Goal: Task Accomplishment & Management: Use online tool/utility

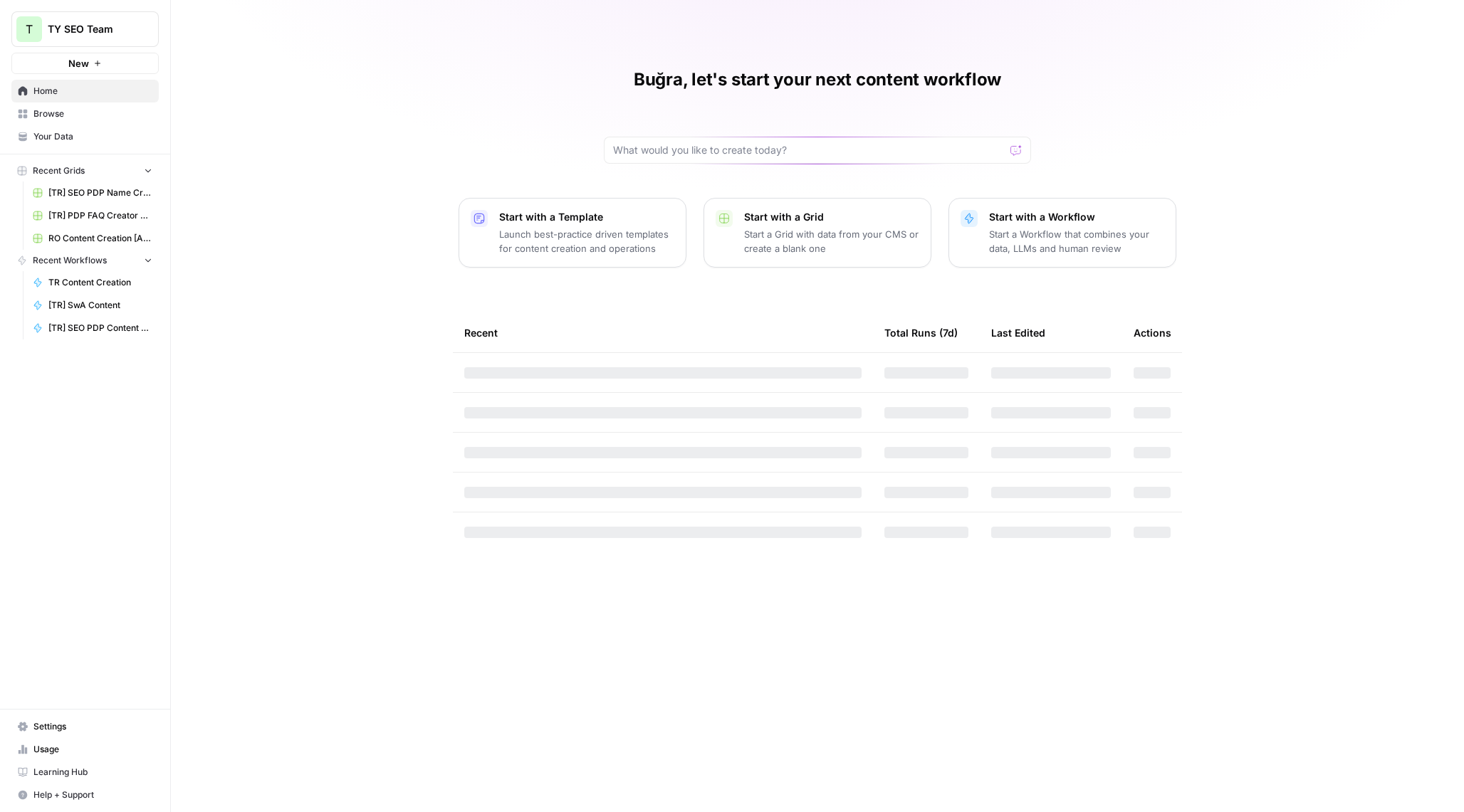
click at [61, 114] on span "Browse" at bounding box center [93, 114] width 119 height 13
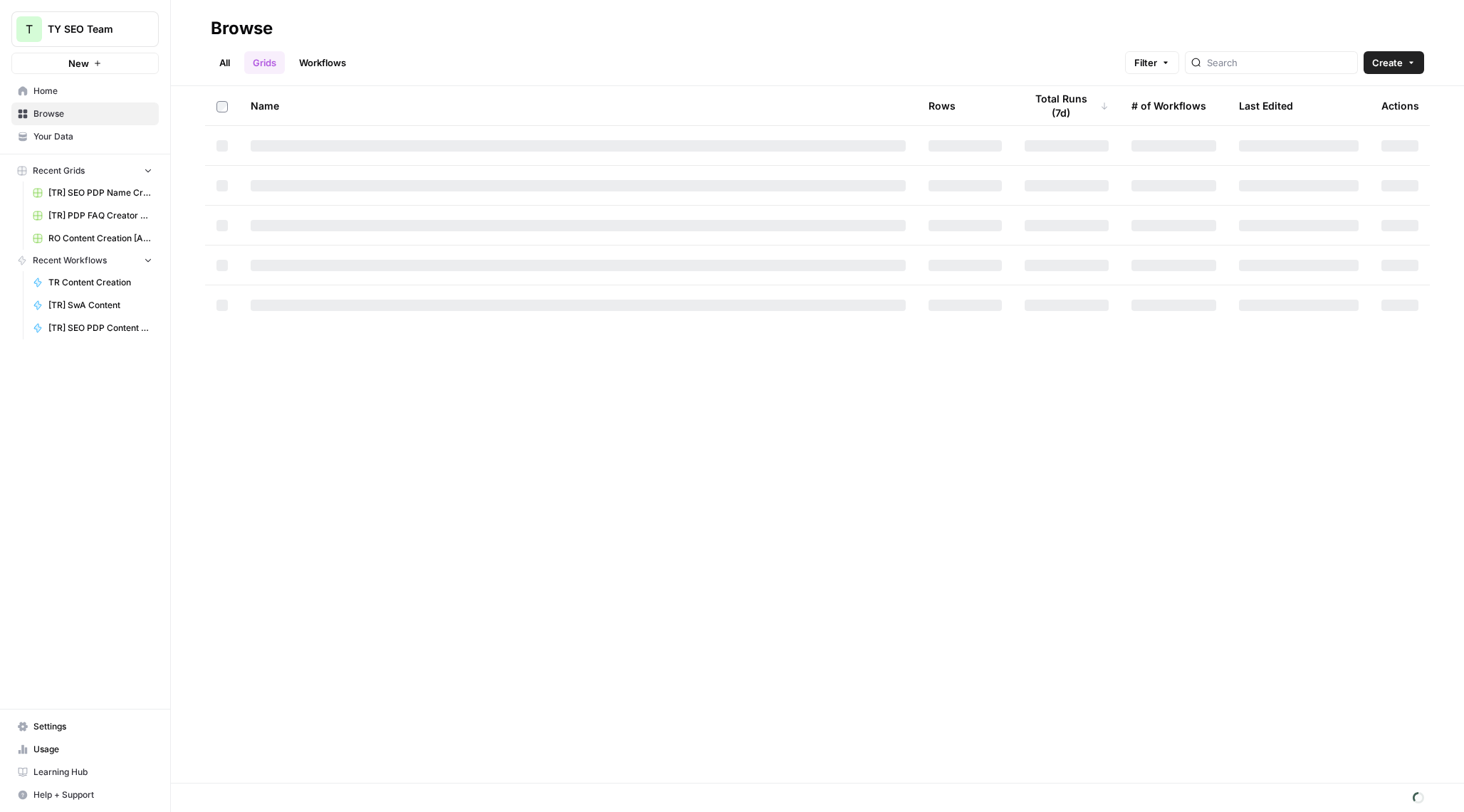
click at [232, 68] on link "All" at bounding box center [224, 62] width 28 height 22
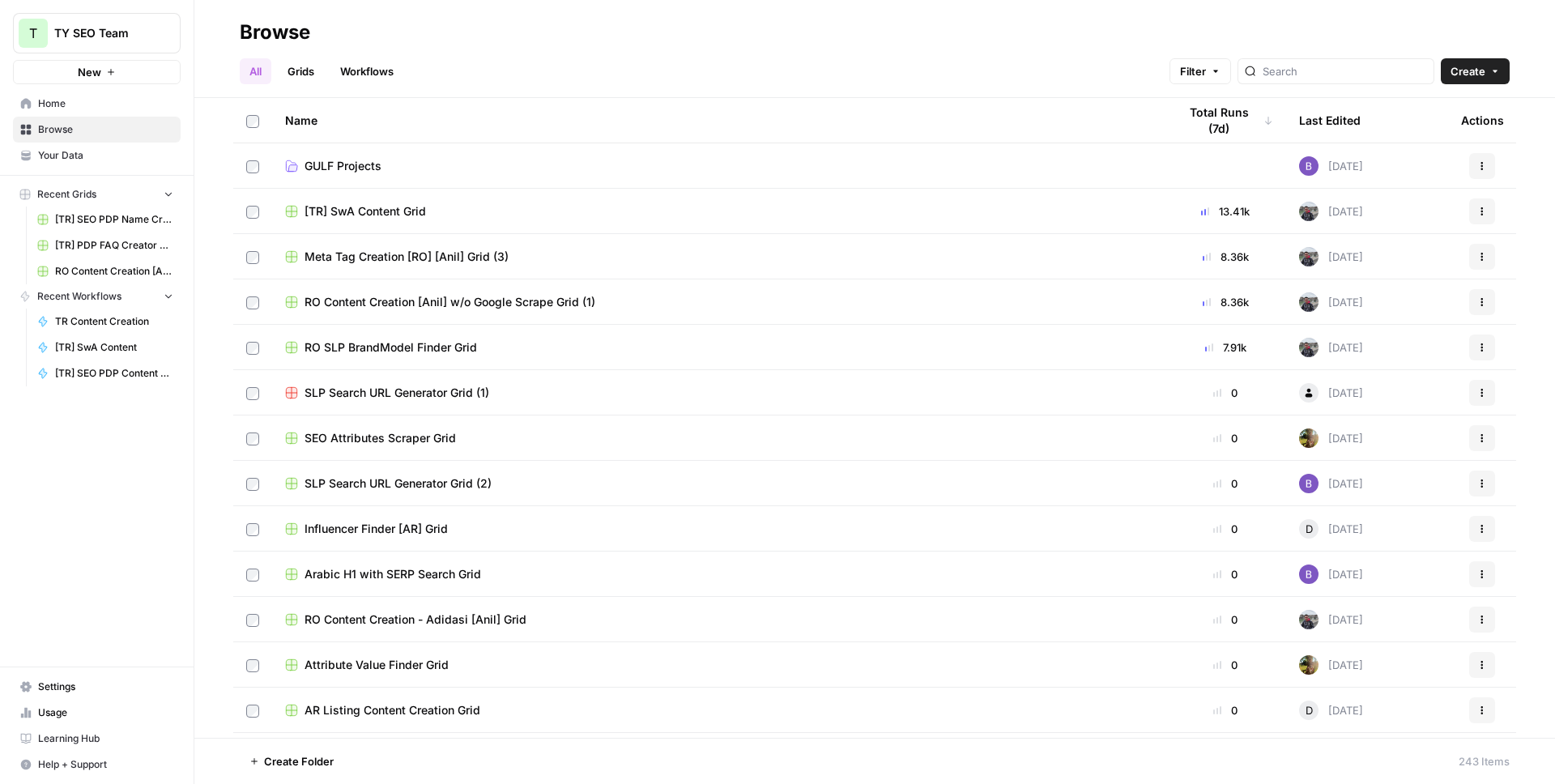
click at [381, 208] on span "[TR] SwA Content Grid" at bounding box center [366, 212] width 122 height 16
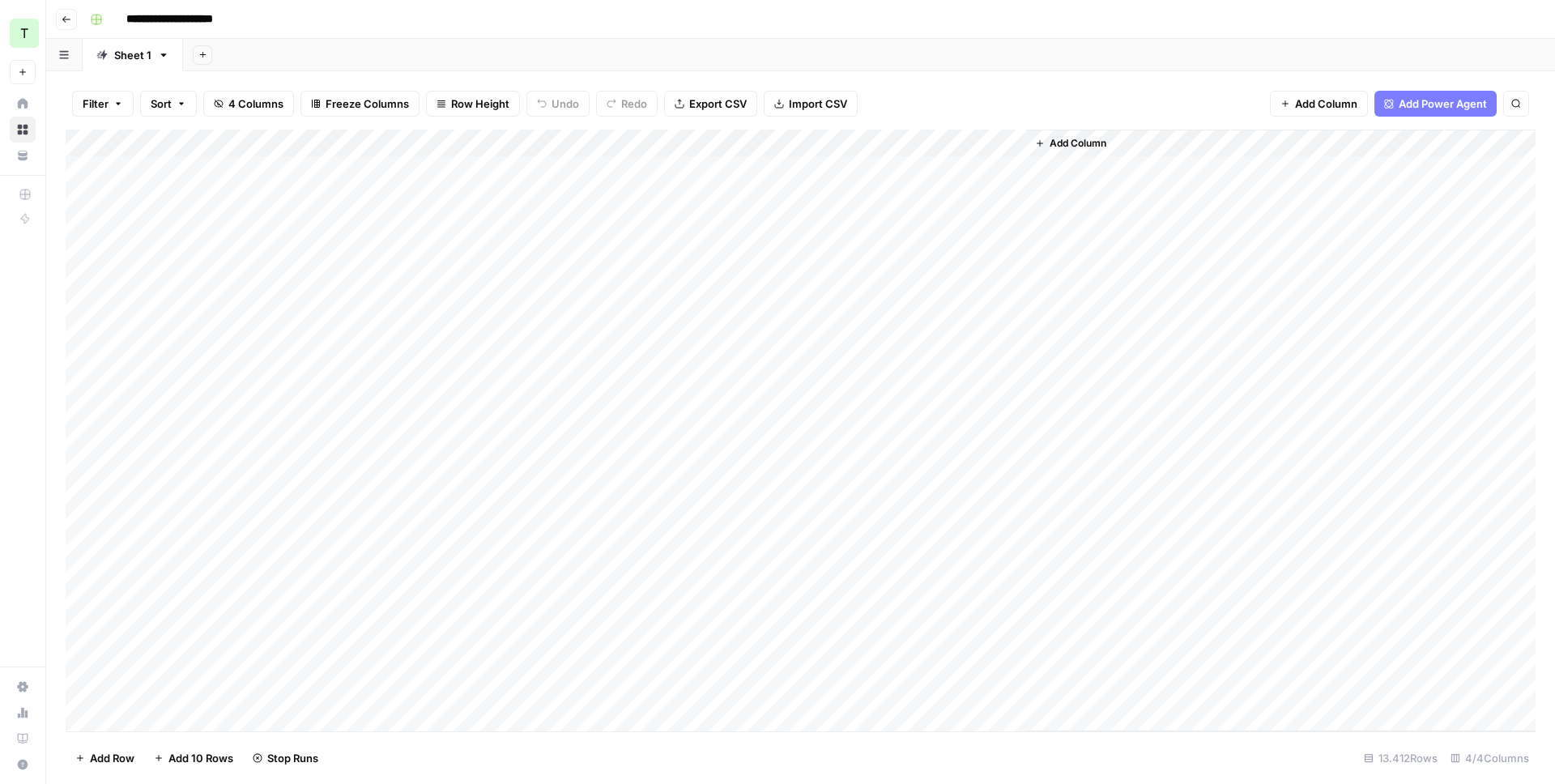
click at [969, 201] on div "Add Column" at bounding box center [801, 430] width 1470 height 602
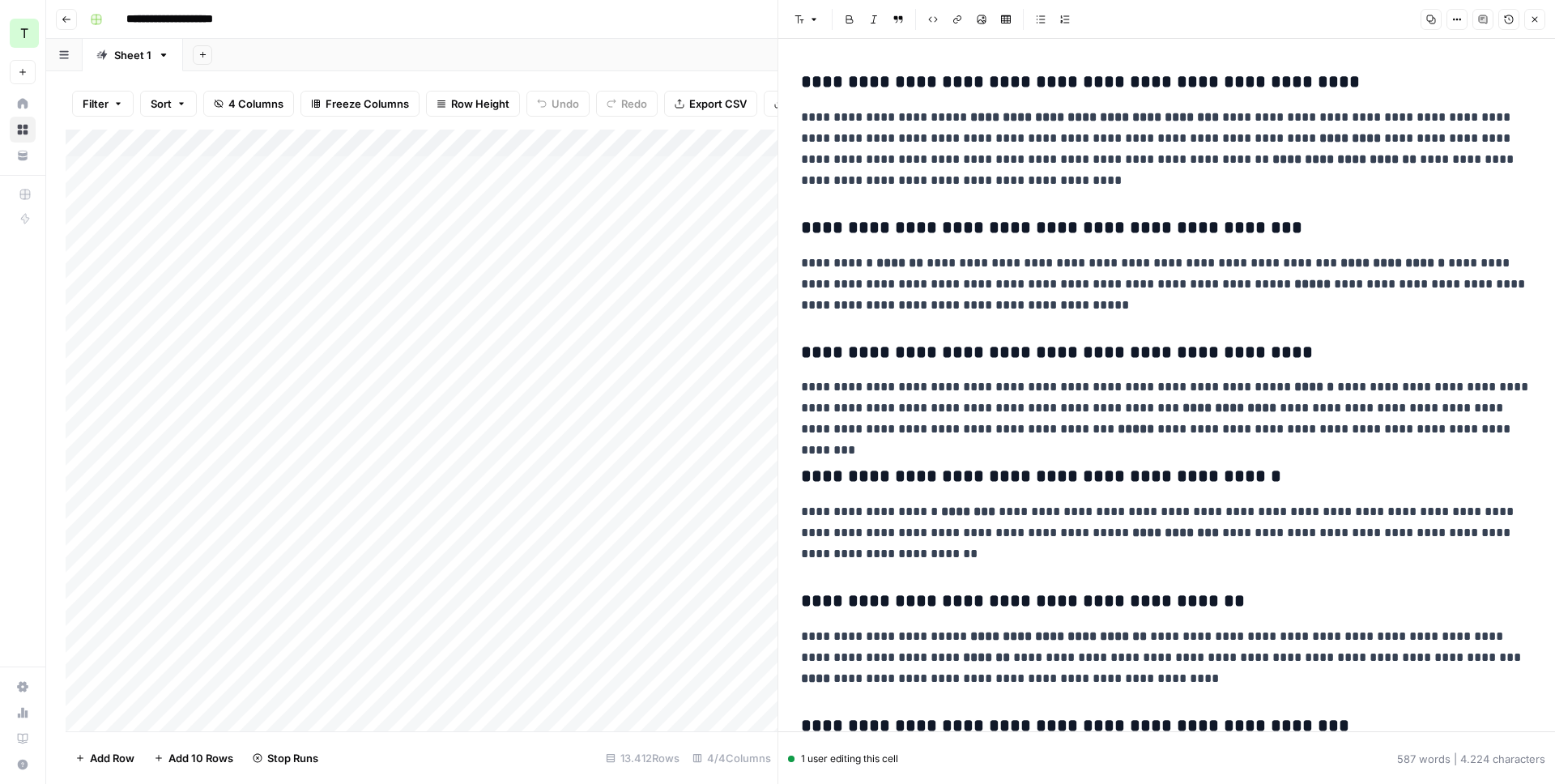
click at [1536, 23] on icon "button" at bounding box center [1535, 20] width 10 height 10
